Goal: Task Accomplishment & Management: Manage account settings

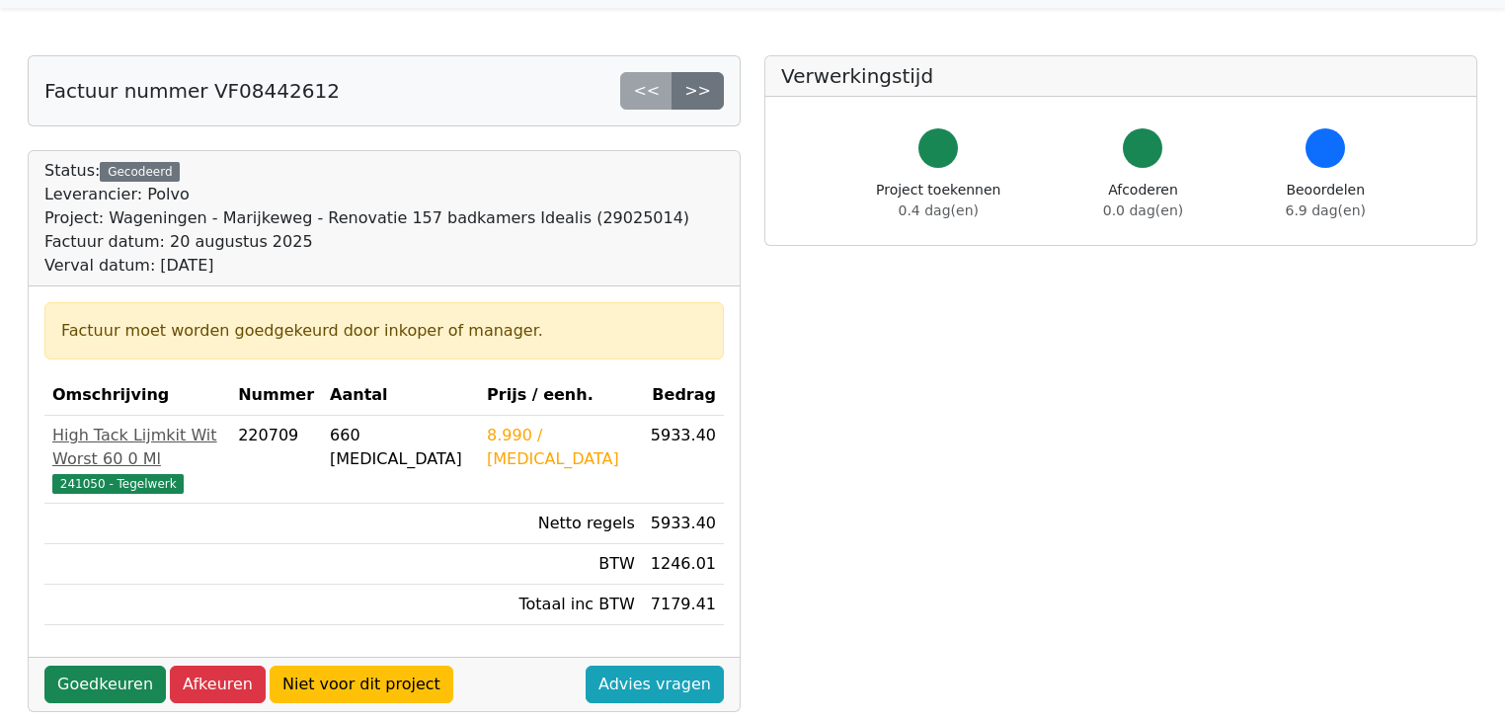
scroll to position [79, 0]
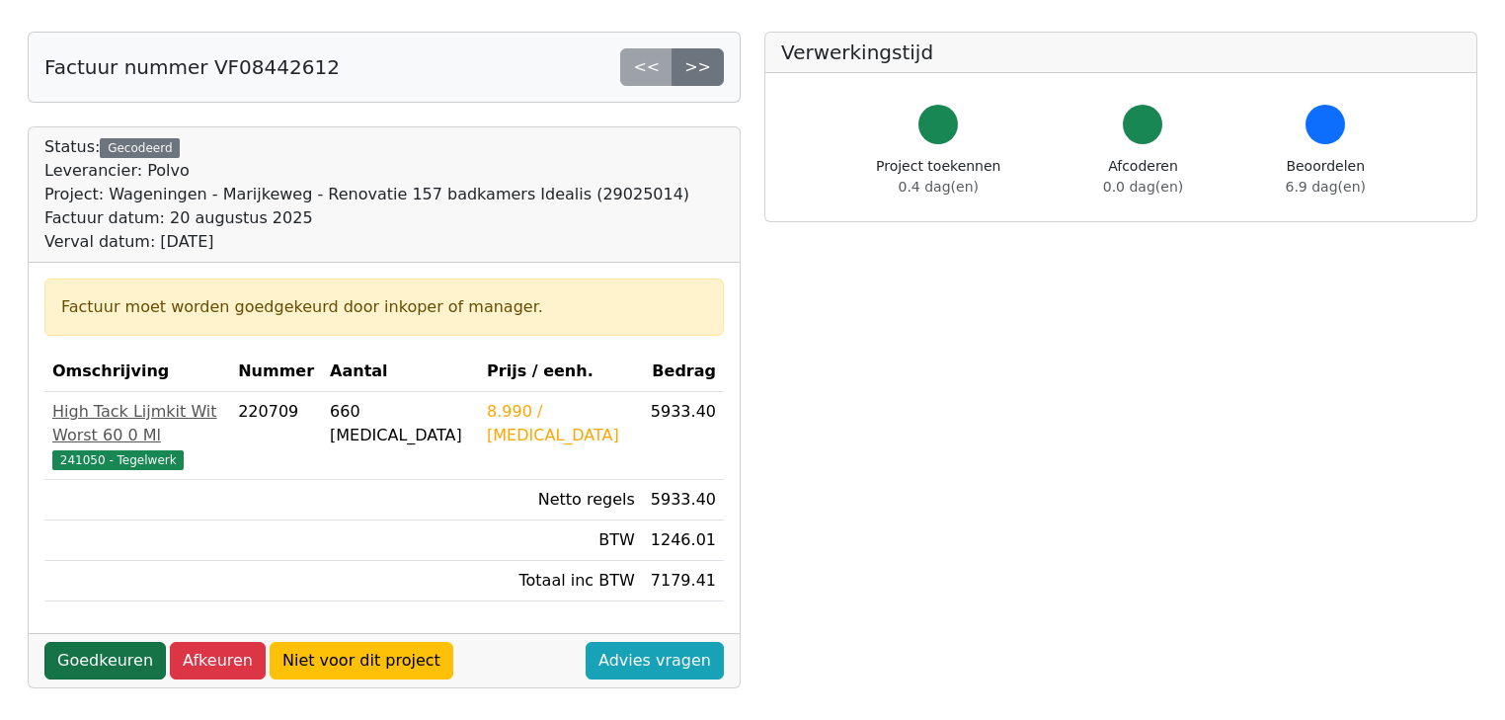
click at [96, 642] on link "Goedkeuren" at bounding box center [104, 661] width 121 height 38
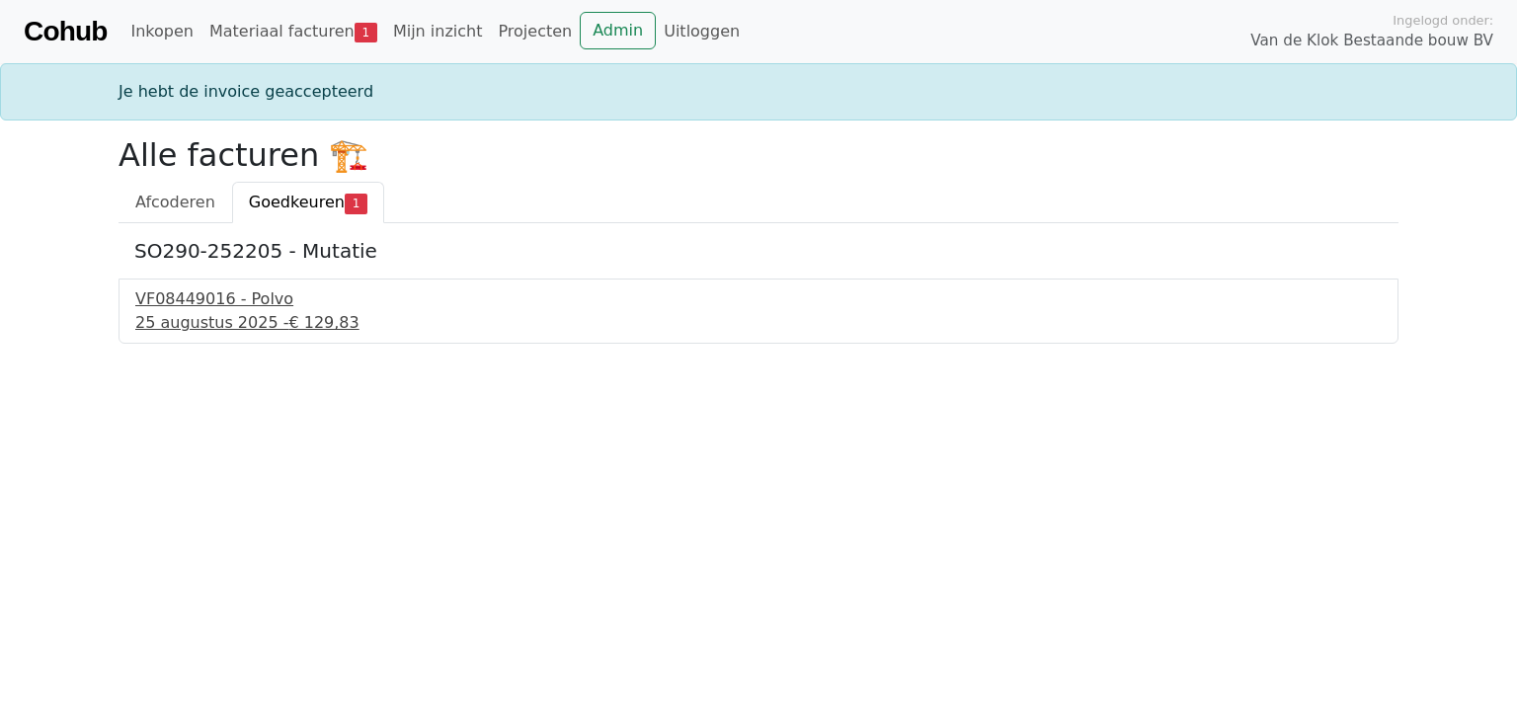
click at [253, 322] on div "25 augustus 2025 - € 129,83" at bounding box center [758, 323] width 1246 height 24
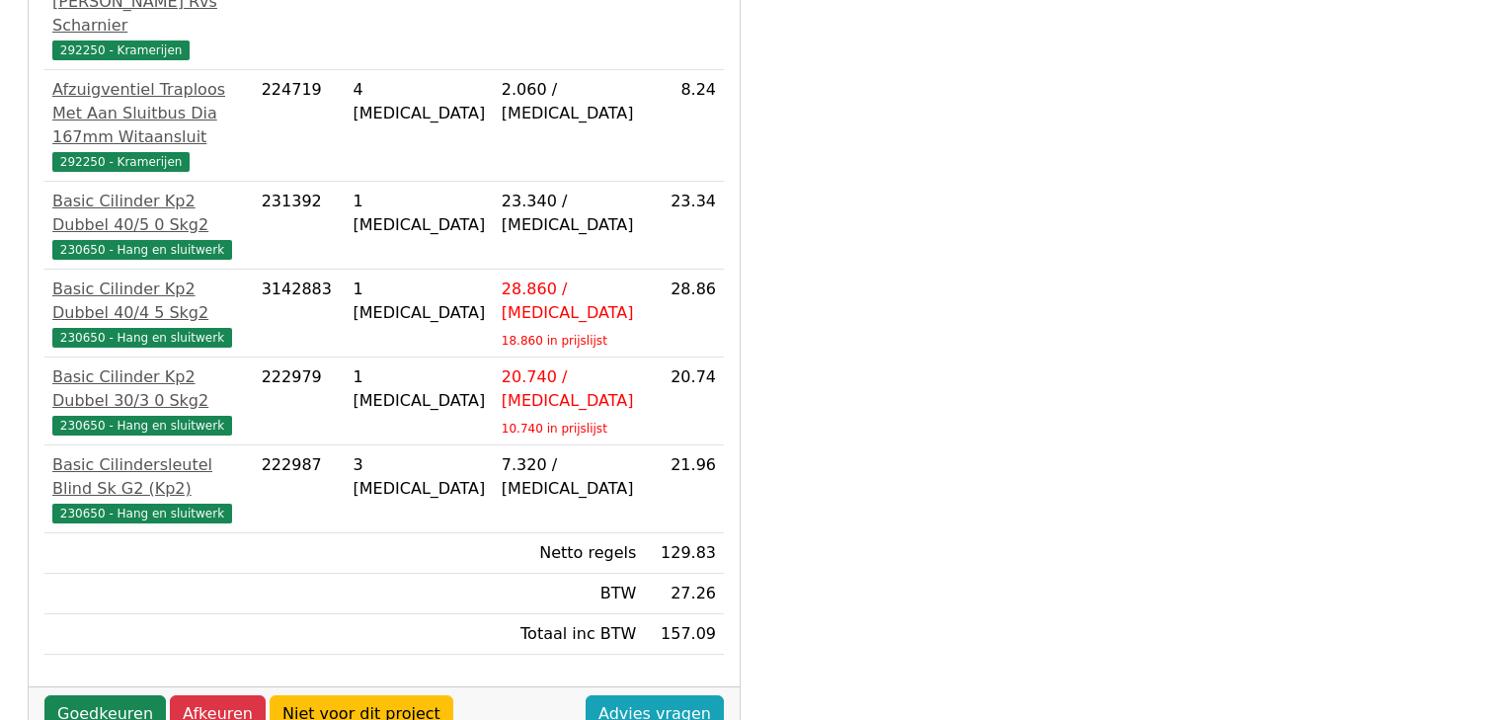
scroll to position [632, 0]
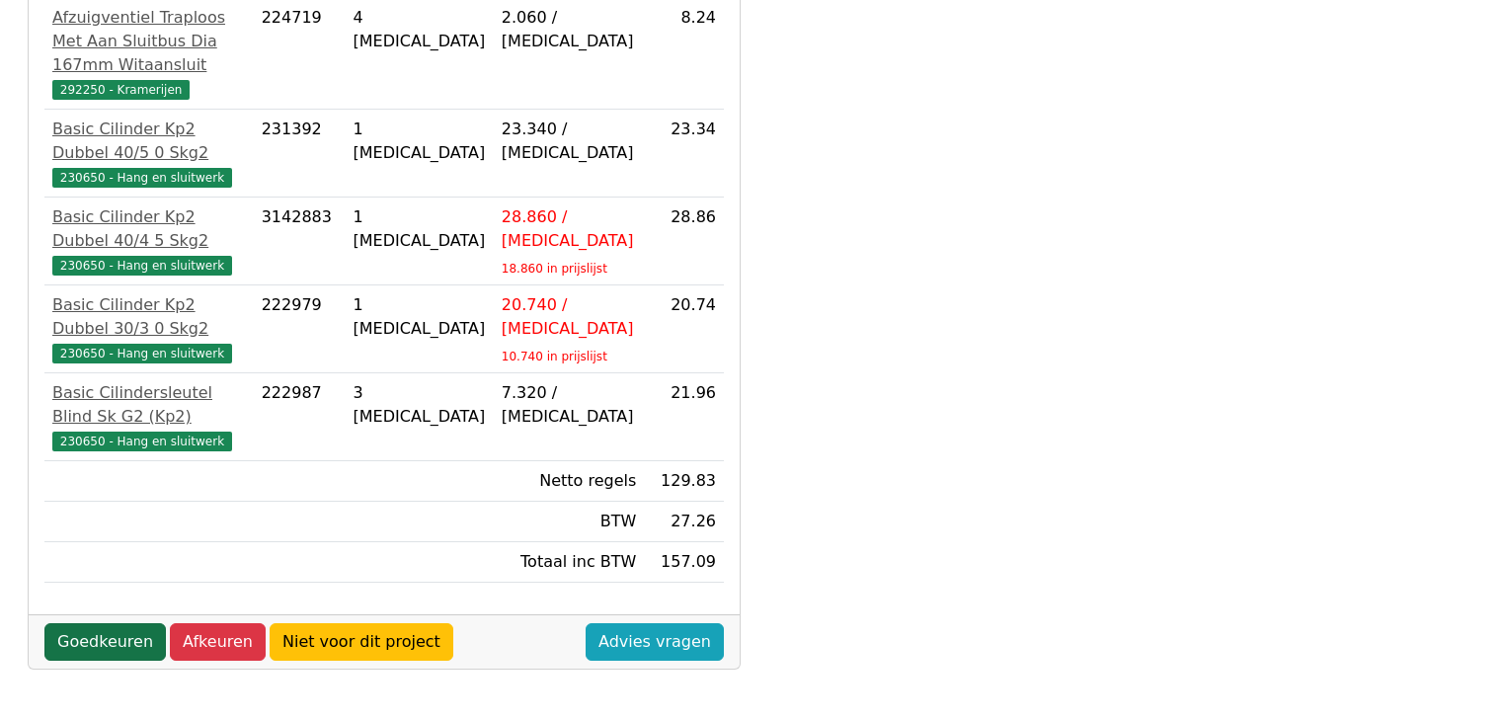
click at [111, 638] on link "Goedkeuren" at bounding box center [104, 642] width 121 height 38
